Goal: Task Accomplishment & Management: Use online tool/utility

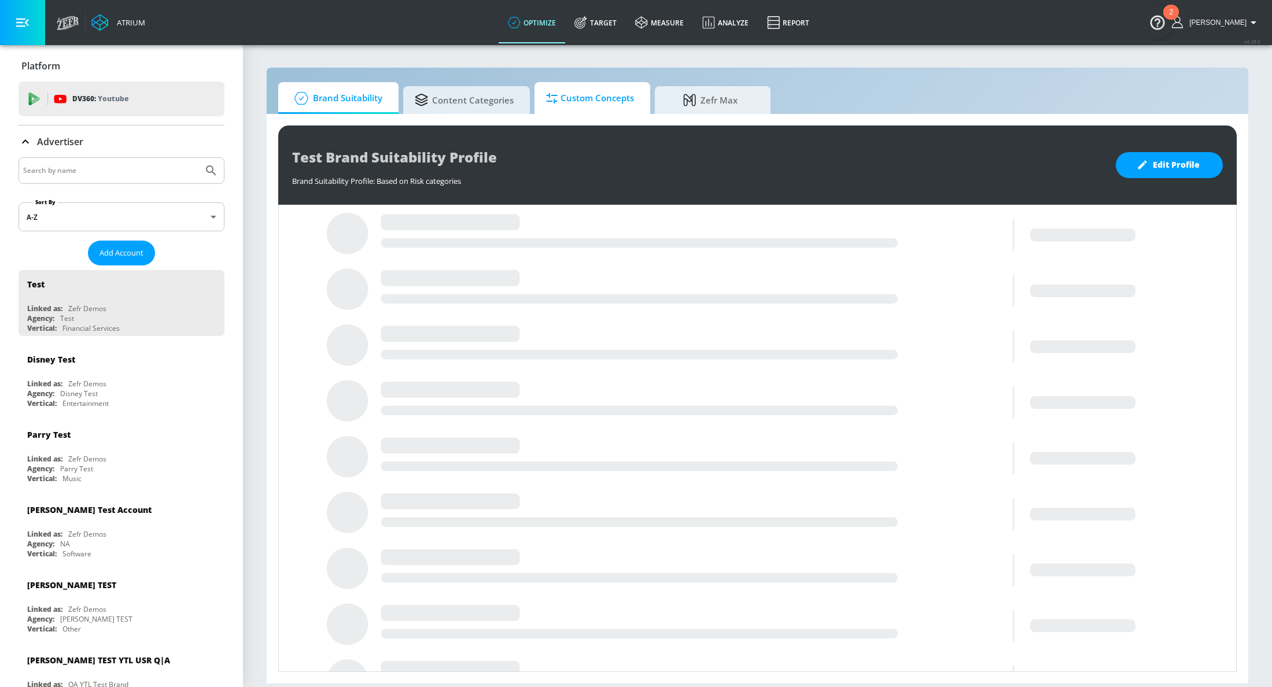
click at [577, 101] on span "Custom Concepts" at bounding box center [590, 98] width 88 height 28
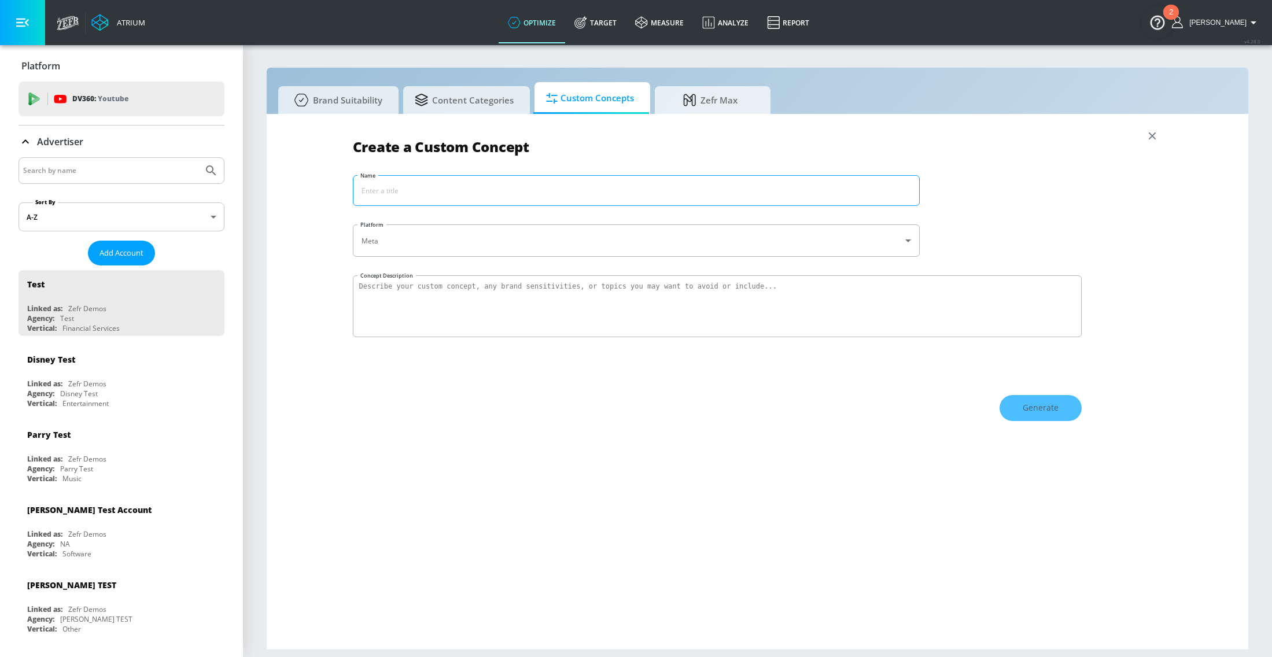
click at [645, 190] on input "Name" at bounding box center [636, 190] width 566 height 29
type input "Coke Exclusions"
type textarea "Safeguard Coca Cola from industry concerns such as enviornmental impact, Social…"
click at [1023, 401] on span "Generate" at bounding box center [1040, 408] width 36 height 14
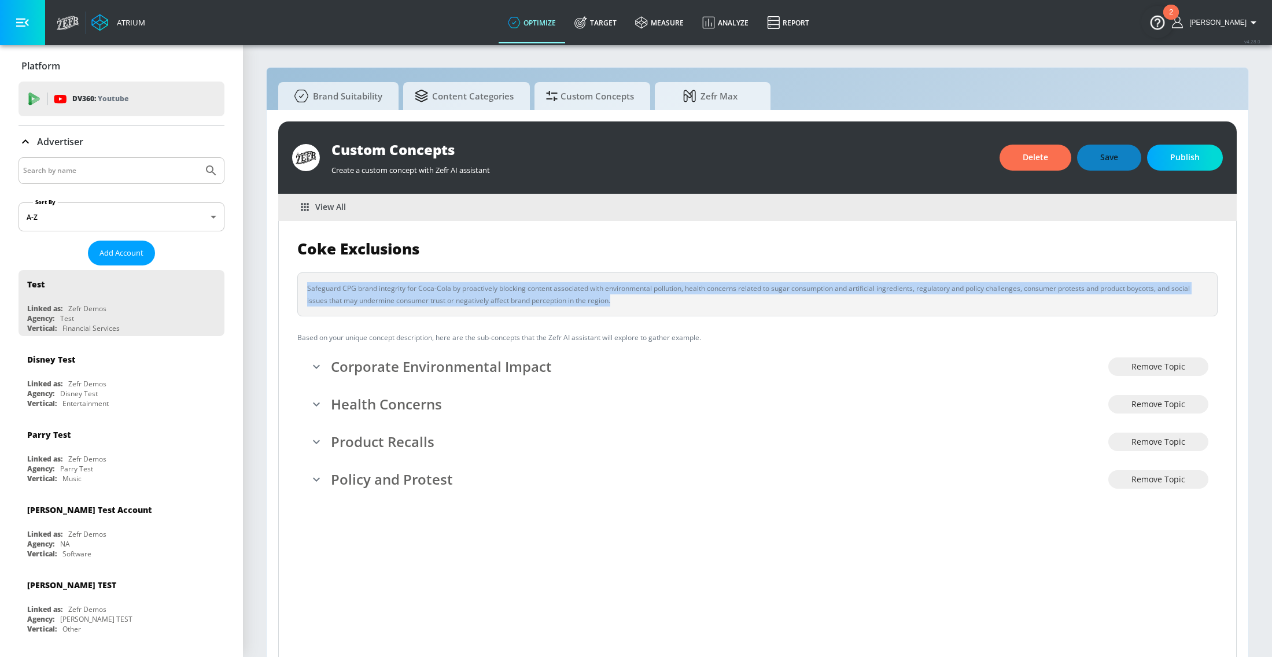
drag, startPoint x: 618, startPoint y: 305, endPoint x: 501, endPoint y: 280, distance: 119.4
click at [516, 280] on div "Safeguard CPG brand integrity for Coca-Cola by proactively blocking content ass…" at bounding box center [757, 294] width 920 height 44
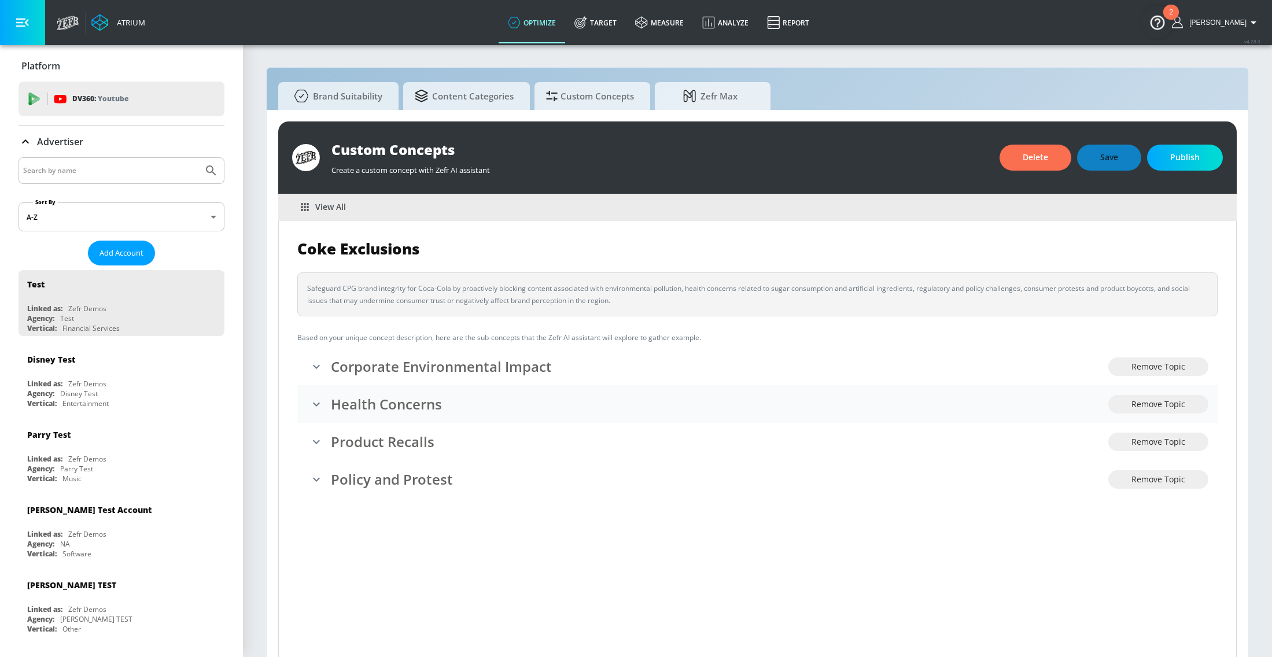
click at [338, 410] on h3 "Health Concerns" at bounding box center [719, 403] width 777 height 19
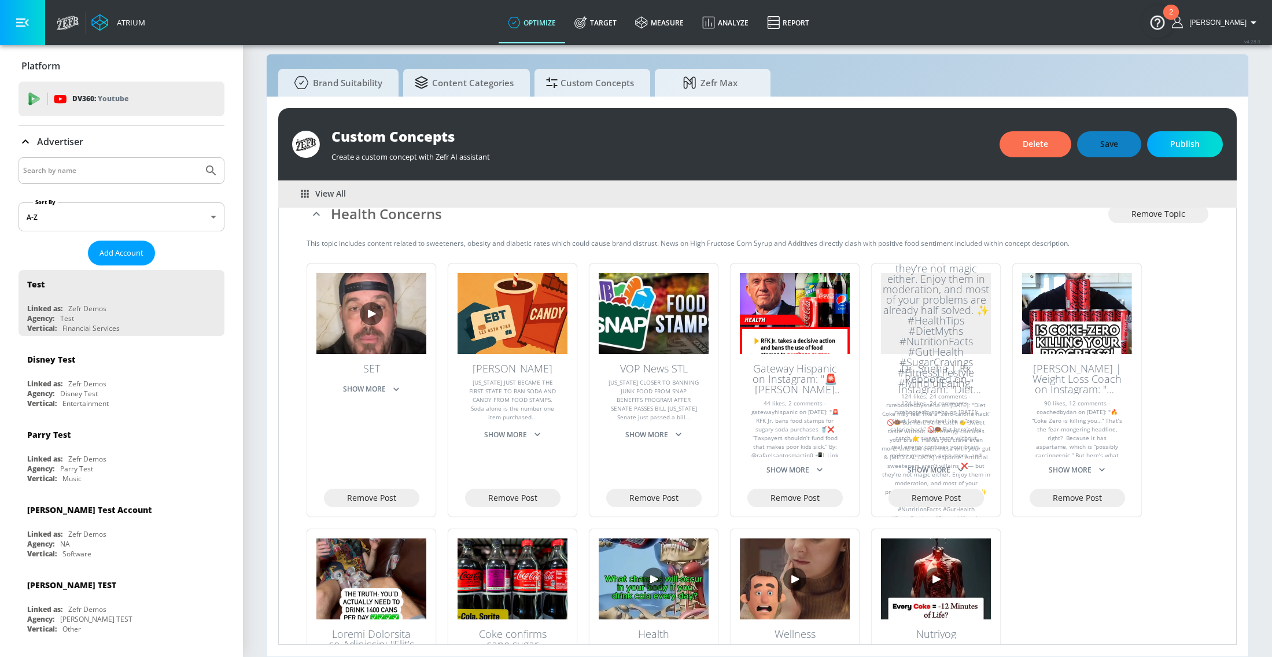
scroll to position [58, 0]
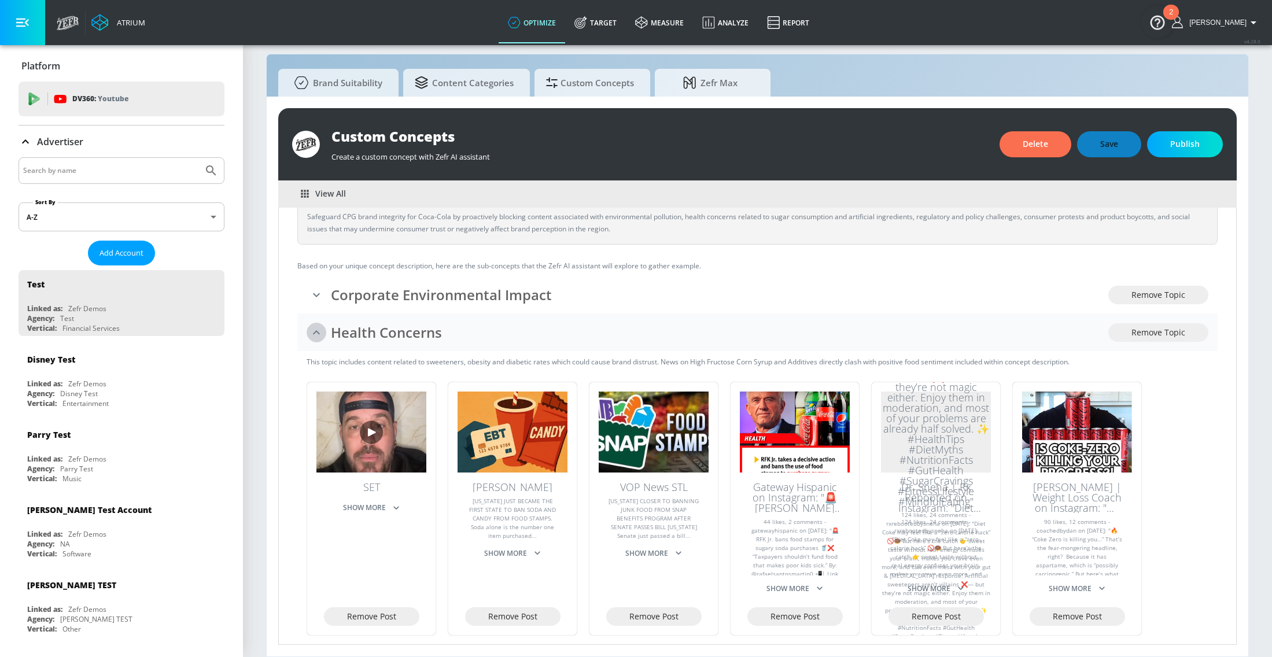
click at [310, 329] on icon "collapse" at bounding box center [316, 333] width 14 height 14
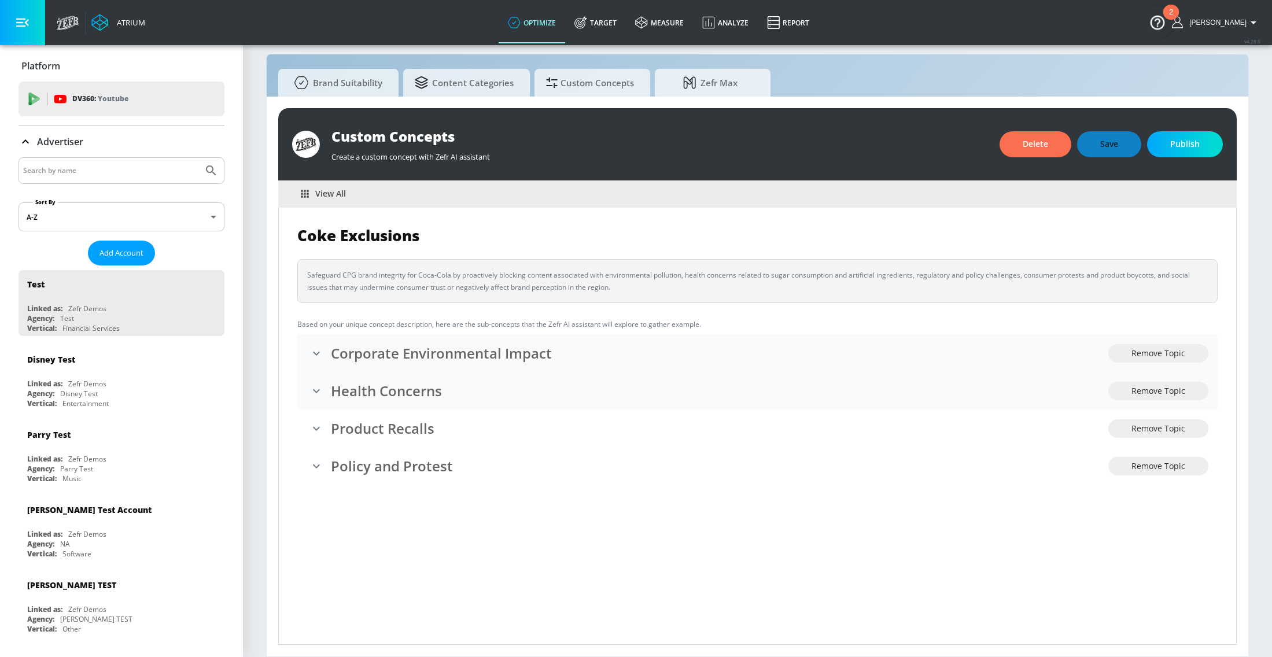
scroll to position [0, 0]
click at [315, 359] on icon "expand" at bounding box center [316, 353] width 14 height 14
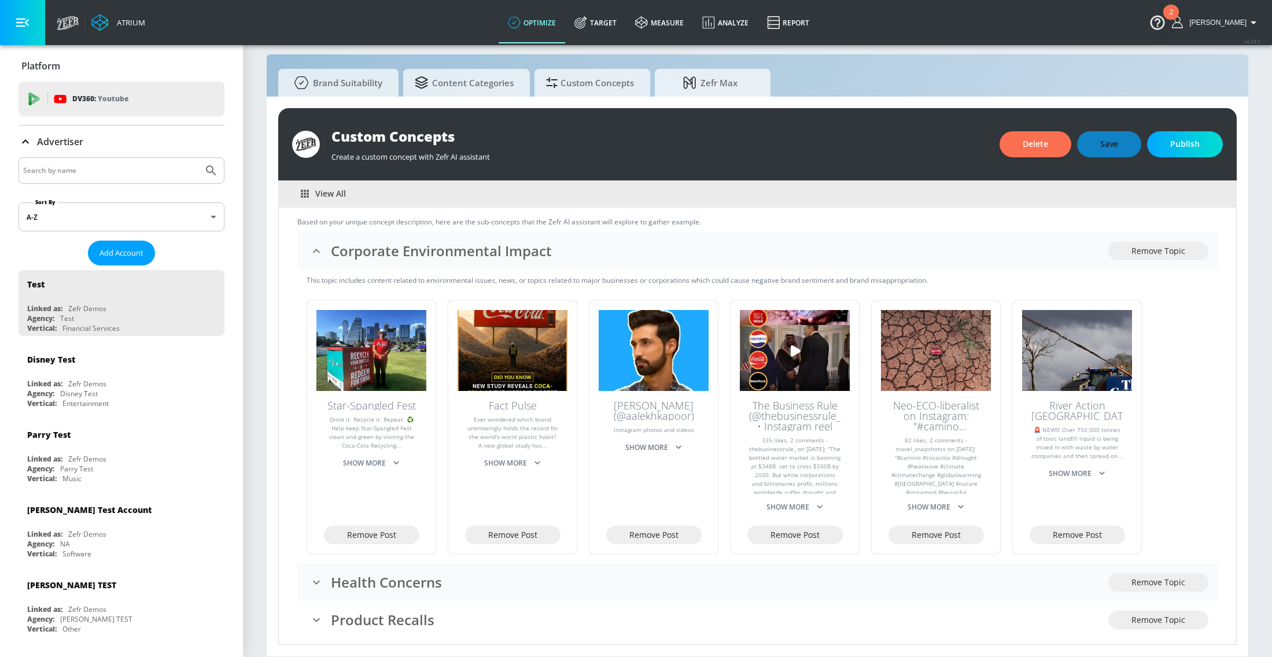
scroll to position [105, 0]
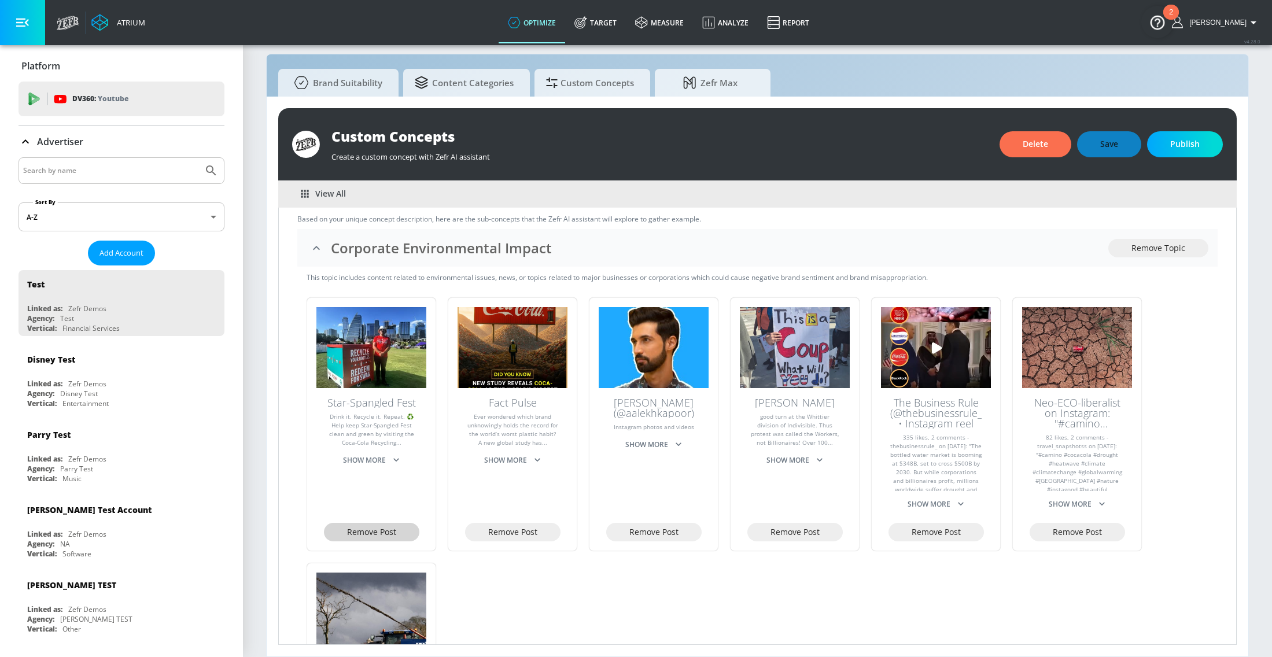
click at [393, 532] on span "Remove Post" at bounding box center [371, 532] width 49 height 14
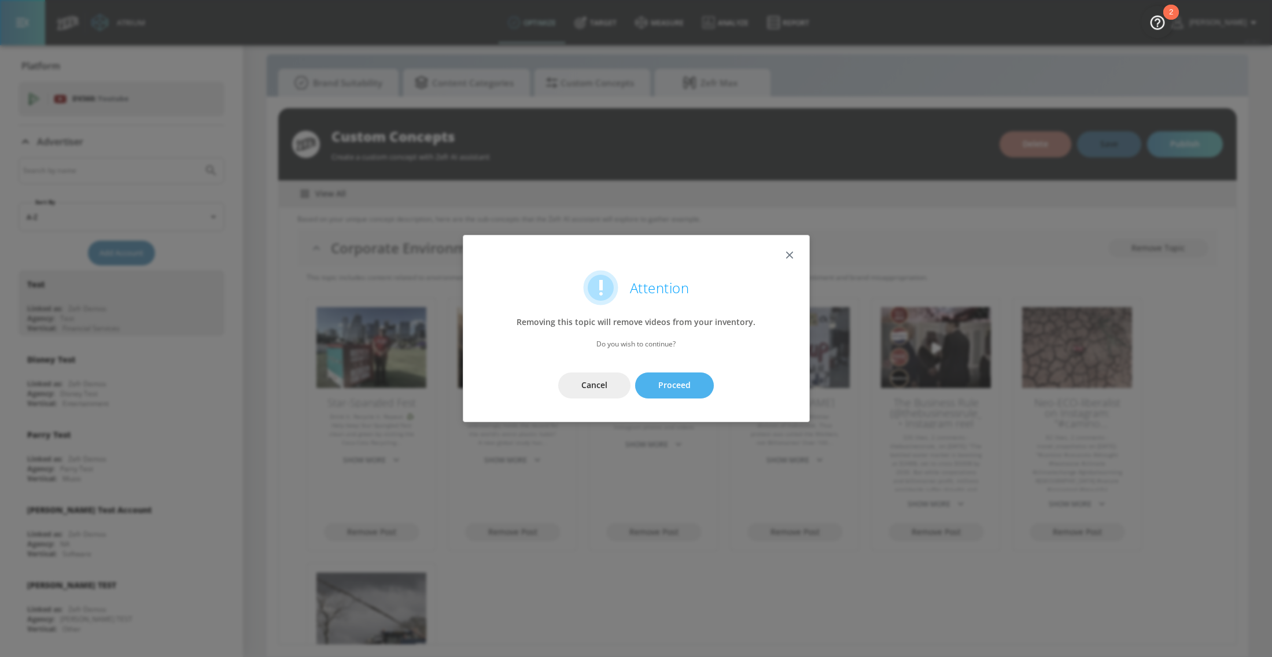
click at [692, 378] on button "Proceed" at bounding box center [674, 385] width 79 height 26
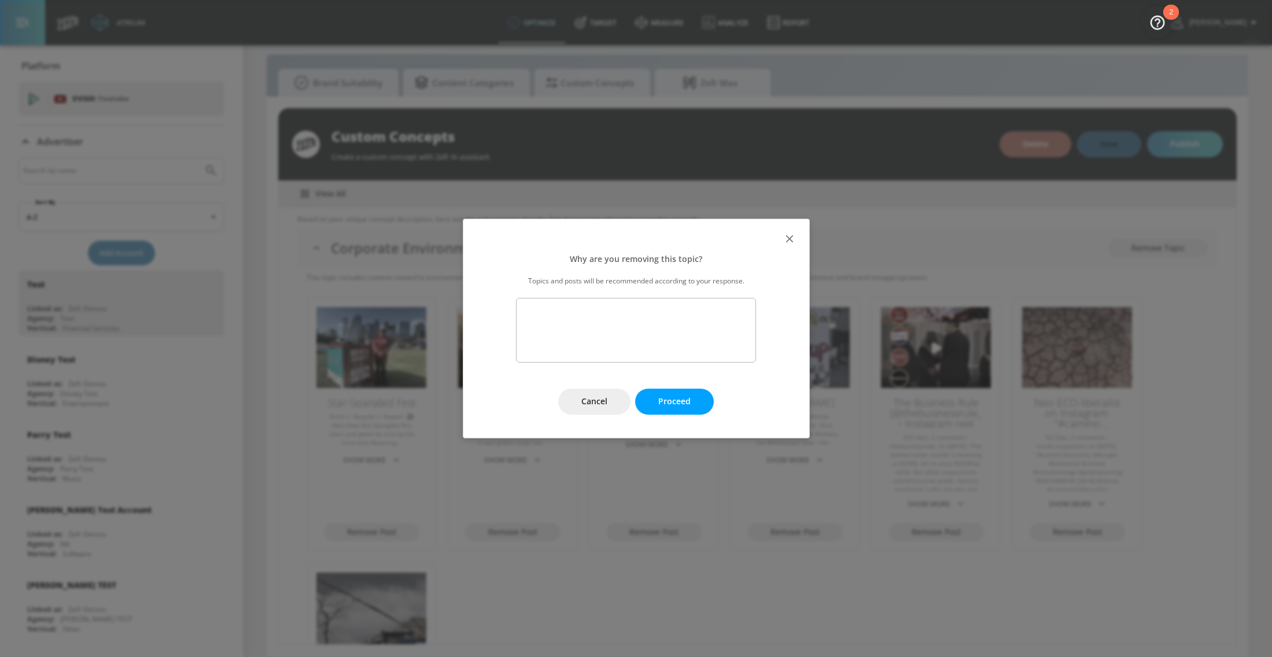
click at [668, 331] on textarea at bounding box center [635, 330] width 239 height 65
type textarea "This is positive enviormental impact, focus on negative"
click at [673, 396] on span "Proceed" at bounding box center [674, 401] width 32 height 14
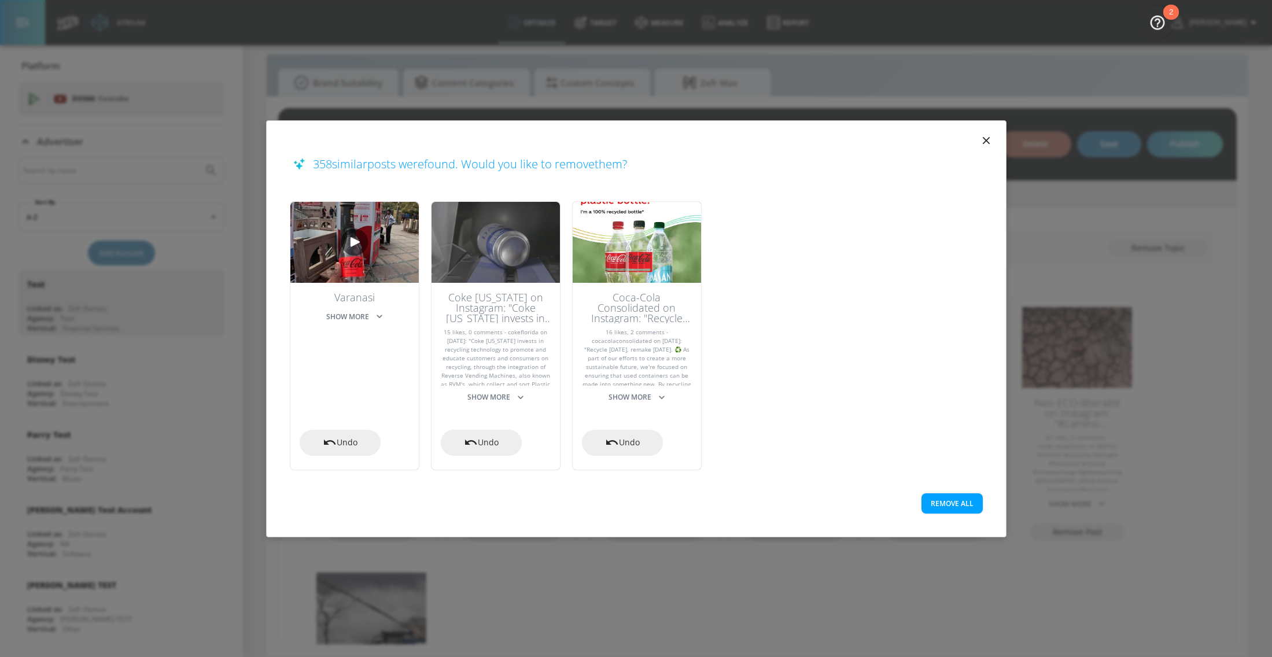
click at [950, 508] on button "Remove All" at bounding box center [951, 503] width 61 height 20
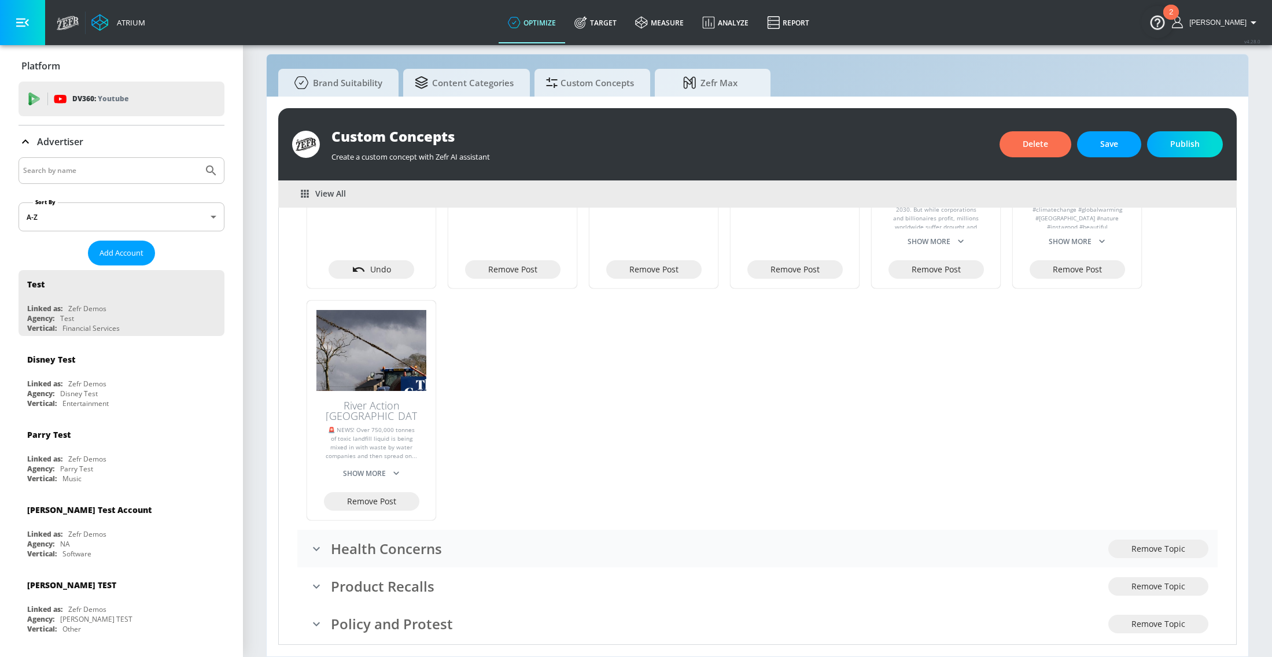
scroll to position [379, 0]
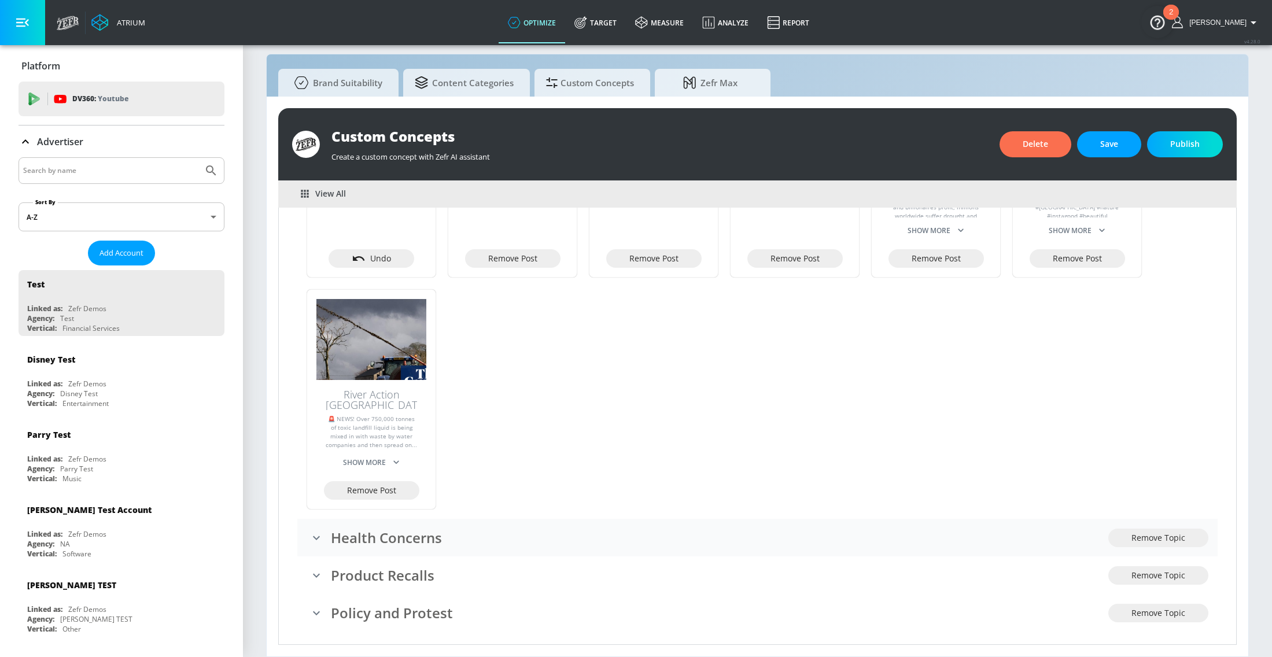
click at [362, 532] on h3 "Health Concerns" at bounding box center [719, 537] width 777 height 19
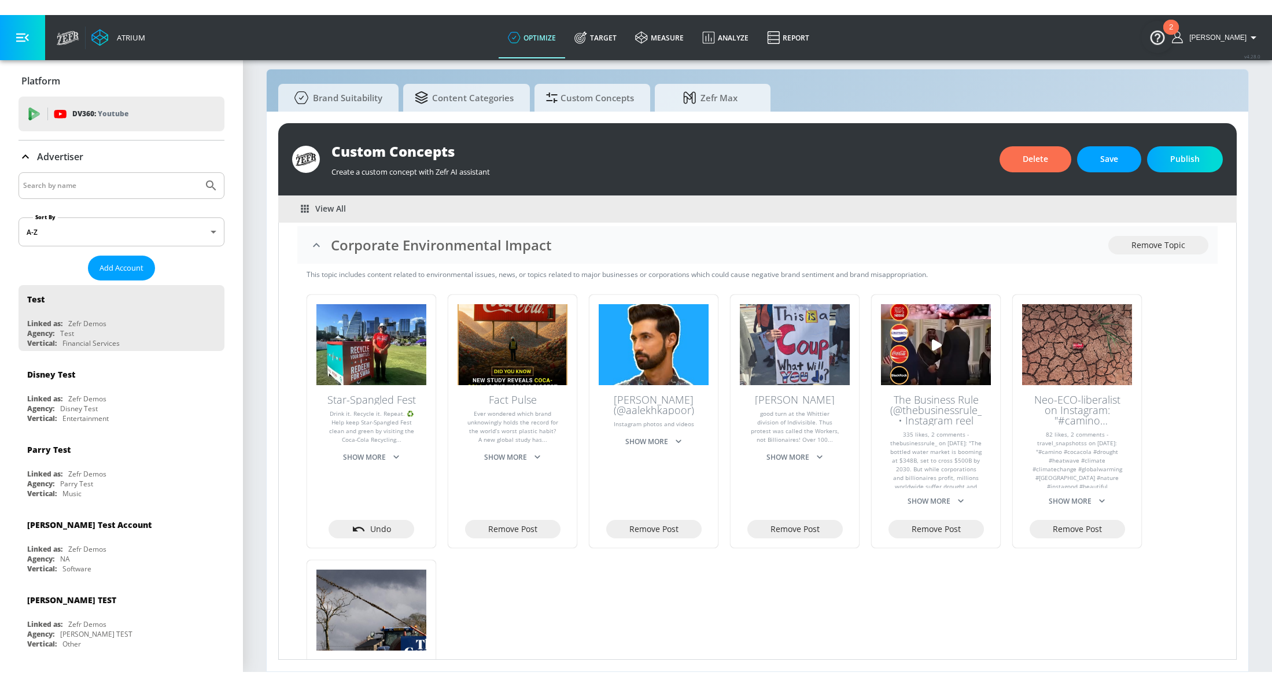
scroll to position [0, 0]
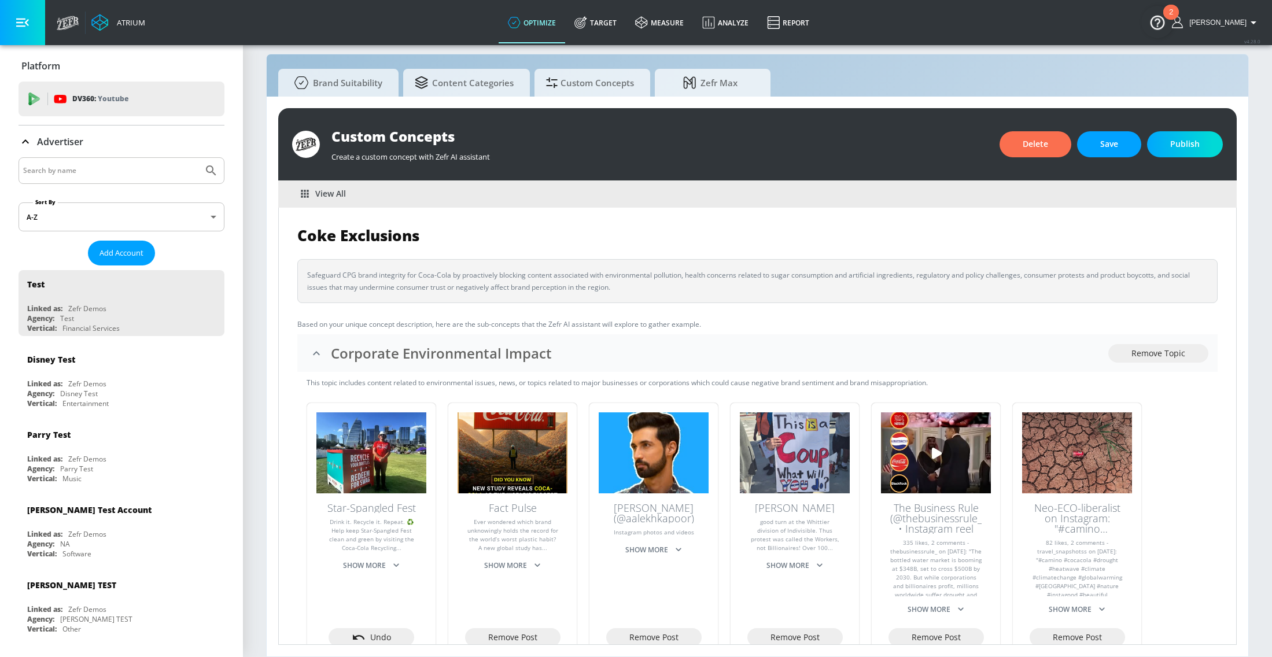
click at [1172, 165] on div "Custom Concepts Create a custom concept with Zefr AI assistant Delete Save Publ…" at bounding box center [757, 144] width 958 height 72
click at [1177, 138] on span "Publish" at bounding box center [1184, 144] width 29 height 14
click at [1169, 150] on button "Publish" at bounding box center [1185, 144] width 76 height 26
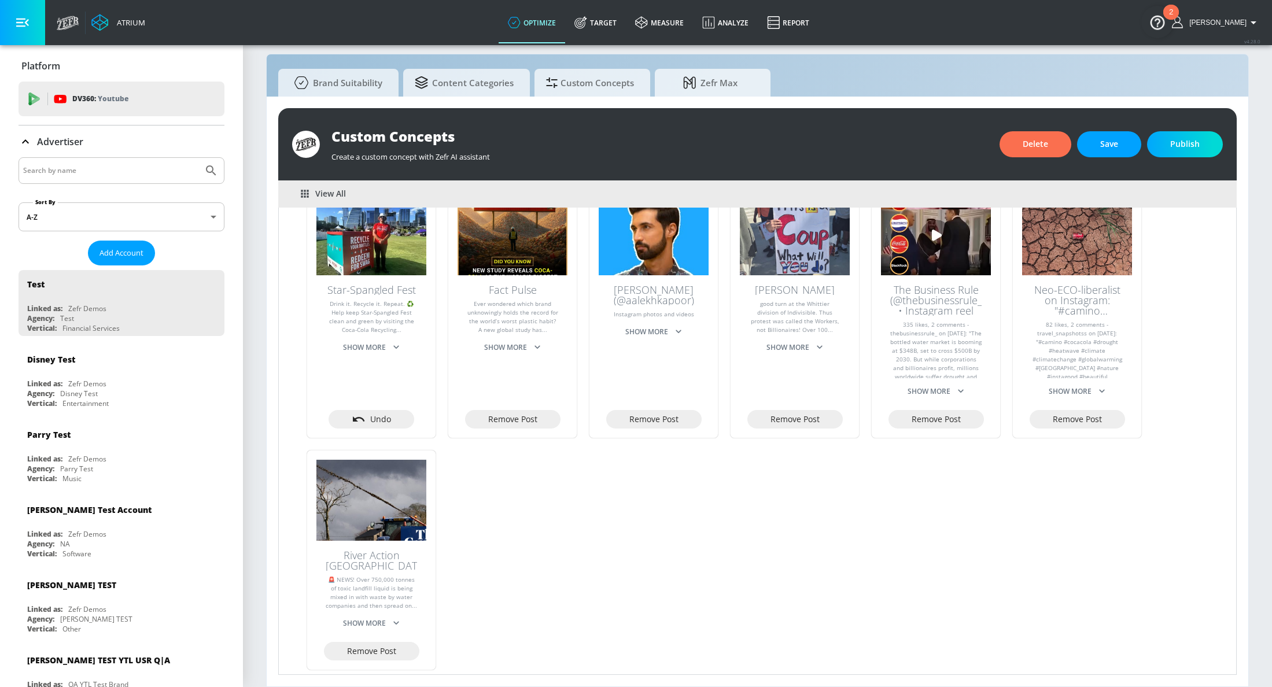
scroll to position [220, 0]
